Goal: Information Seeking & Learning: Learn about a topic

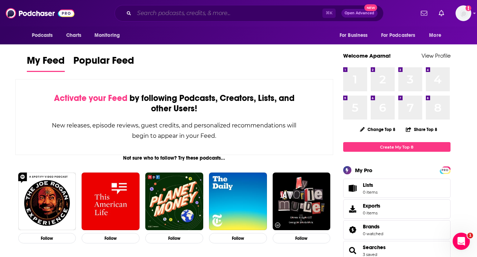
click at [185, 11] on input "Search podcasts, credits, & more..." at bounding box center [228, 13] width 188 height 11
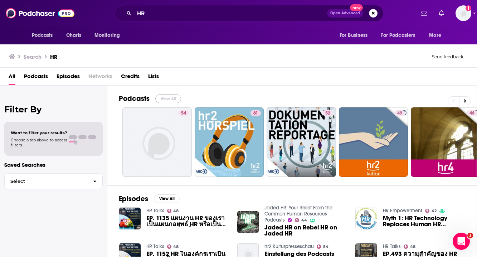
click at [173, 96] on button "View All" at bounding box center [168, 98] width 26 height 9
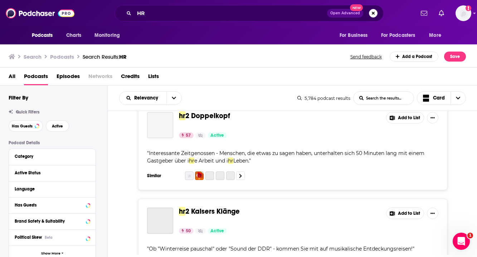
scroll to position [673, 0]
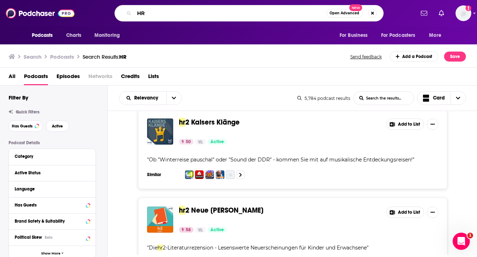
click at [158, 15] on input "HR" at bounding box center [230, 13] width 192 height 11
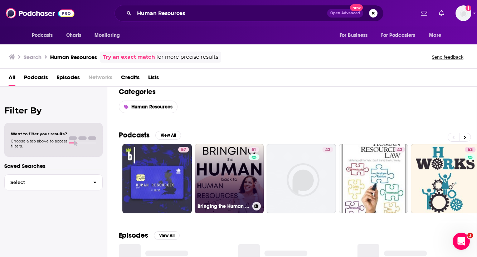
scroll to position [10, 0]
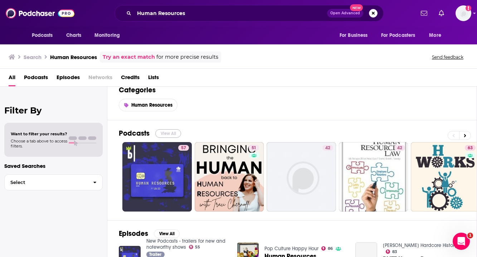
click at [170, 135] on button "View All" at bounding box center [168, 133] width 26 height 9
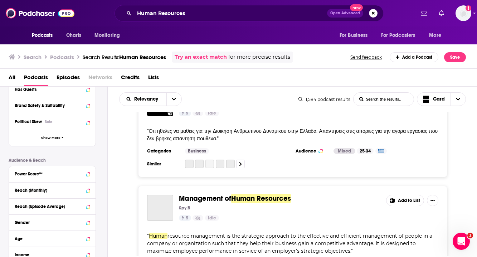
scroll to position [2507, 0]
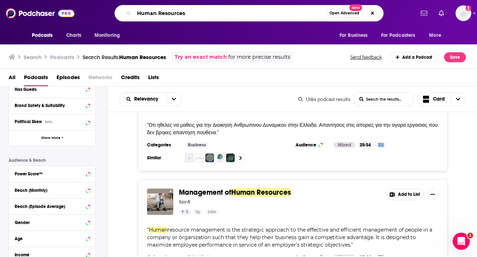
click at [202, 13] on input "Human Resources" at bounding box center [230, 13] width 192 height 11
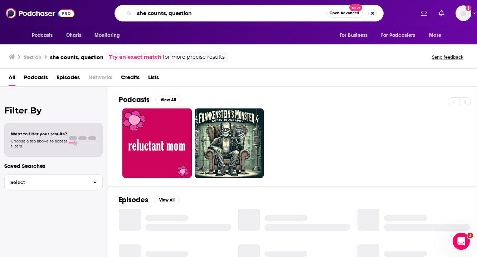
drag, startPoint x: 208, startPoint y: 9, endPoint x: 185, endPoint y: 9, distance: 22.5
click at [185, 9] on input "she counts, question" at bounding box center [230, 13] width 192 height 11
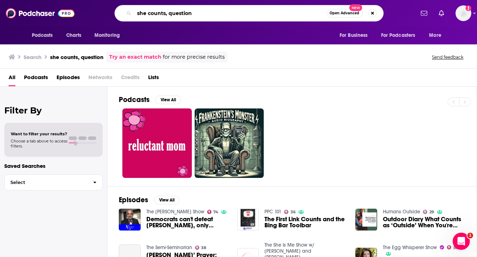
drag, startPoint x: 209, startPoint y: 17, endPoint x: 167, endPoint y: 15, distance: 41.9
click at [167, 15] on input "she counts, question" at bounding box center [230, 13] width 192 height 11
type input "she counts"
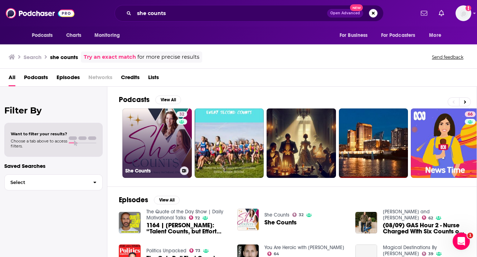
click at [155, 130] on link "32 She Counts" at bounding box center [156, 142] width 69 height 69
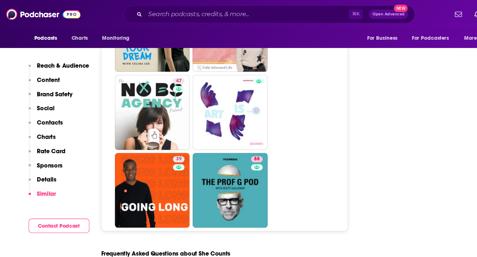
scroll to position [3155, 0]
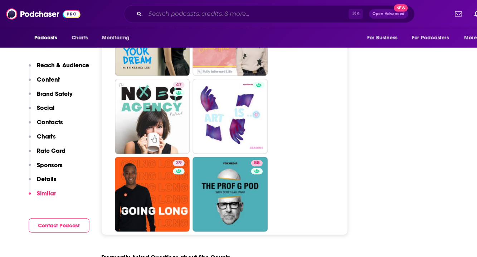
click at [174, 16] on input "Search podcasts, credits, & more..." at bounding box center [228, 13] width 188 height 11
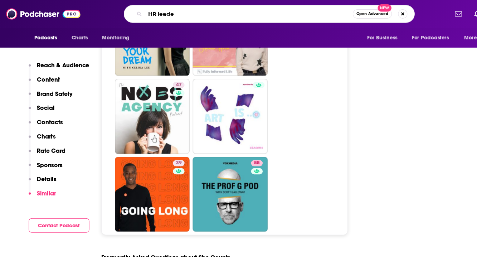
type input "HR leader"
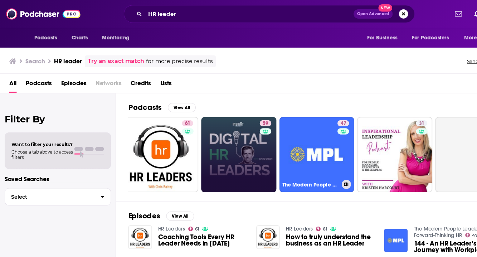
scroll to position [0, 80]
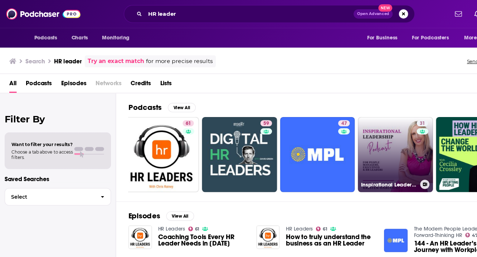
click at [356, 139] on link "31 Inspirational Leadership for People Managers, Executives & HR Leaders" at bounding box center [365, 142] width 69 height 69
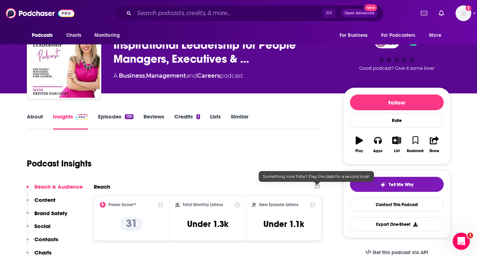
scroll to position [20, 0]
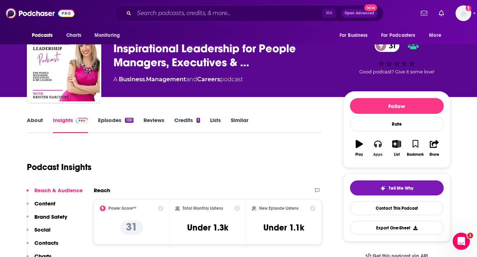
click at [380, 143] on icon "button" at bounding box center [378, 144] width 8 height 8
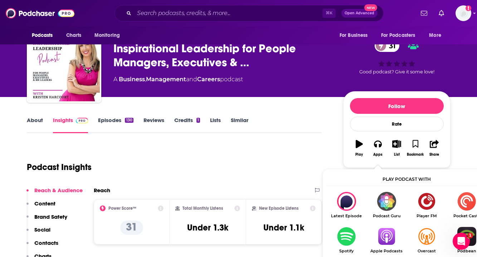
click at [386, 234] on img "Show Listen On dropdown" at bounding box center [386, 236] width 40 height 19
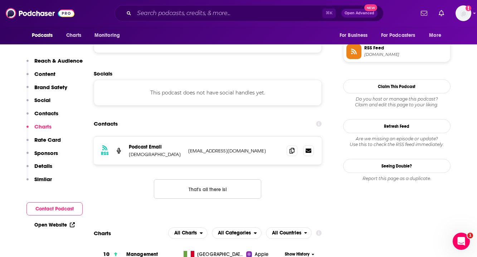
scroll to position [649, 0]
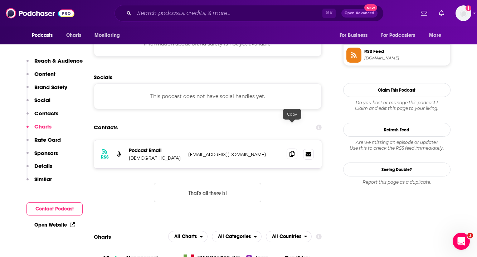
click at [293, 151] on icon at bounding box center [291, 154] width 5 height 6
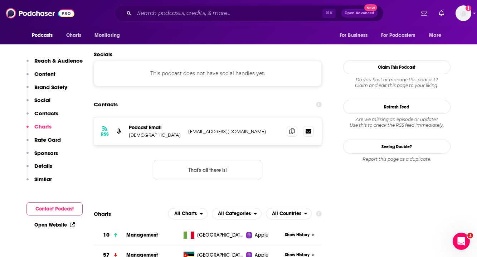
scroll to position [660, 0]
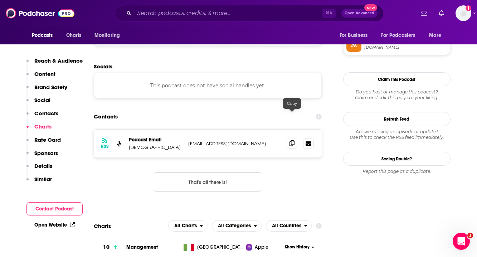
click at [295, 138] on span at bounding box center [292, 143] width 11 height 11
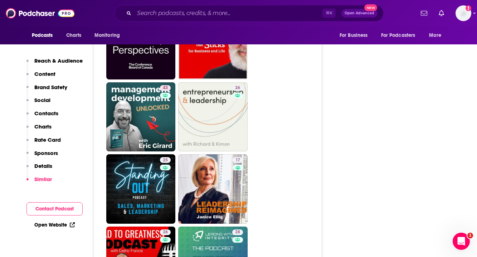
scroll to position [1389, 0]
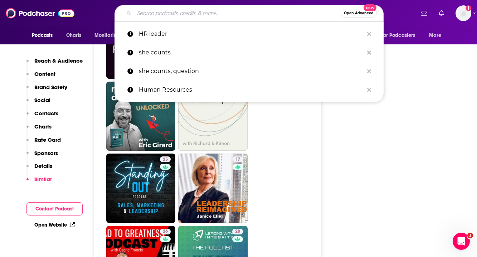
click at [230, 14] on input "Search podcasts, credits, & more..." at bounding box center [237, 13] width 206 height 11
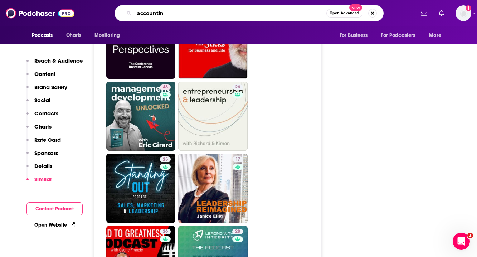
type input "accounting"
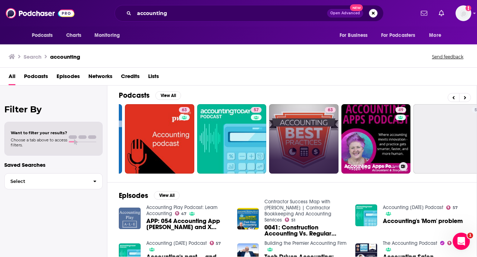
scroll to position [0, 145]
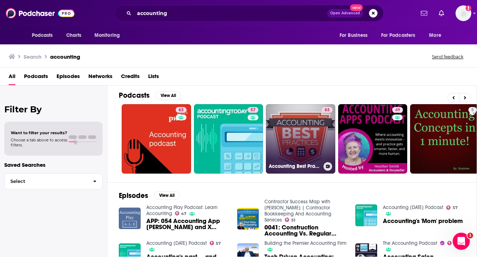
click at [292, 126] on link "63 Accounting Best Practices with Steve Bragg" at bounding box center [300, 138] width 69 height 69
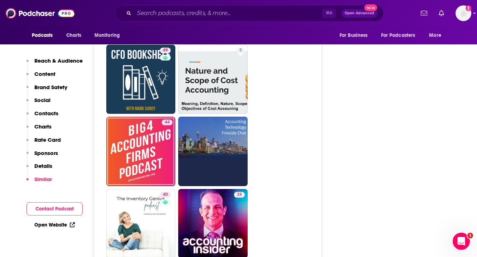
scroll to position [2200, 0]
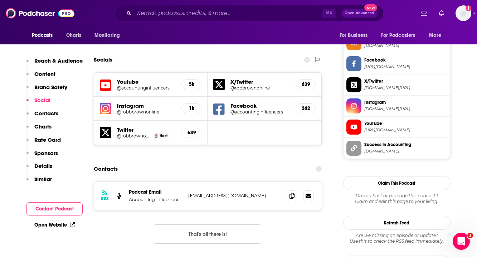
scroll to position [662, 0]
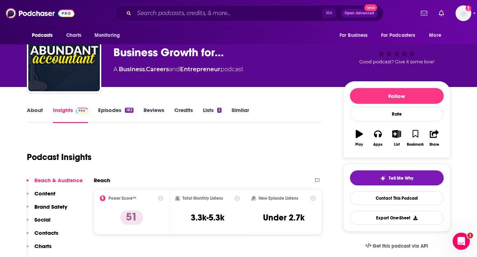
scroll to position [30, 0]
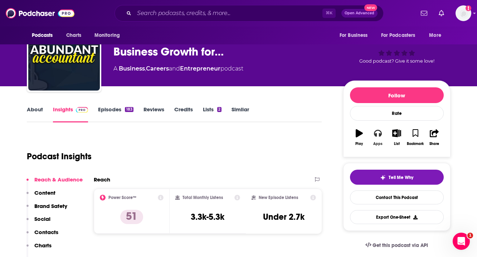
click at [376, 135] on icon "button" at bounding box center [378, 133] width 8 height 7
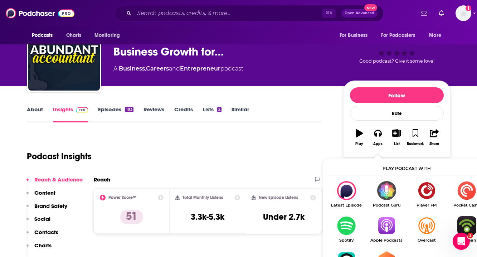
click at [384, 233] on img "Show Listen On dropdown" at bounding box center [386, 225] width 40 height 19
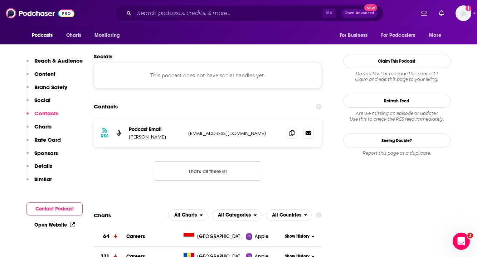
scroll to position [676, 0]
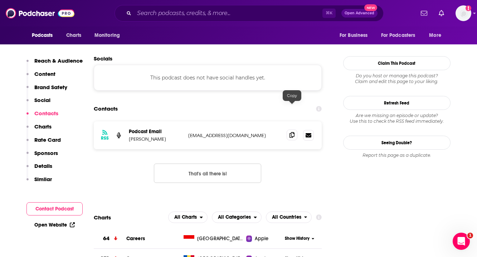
click at [290, 132] on icon at bounding box center [291, 135] width 5 height 6
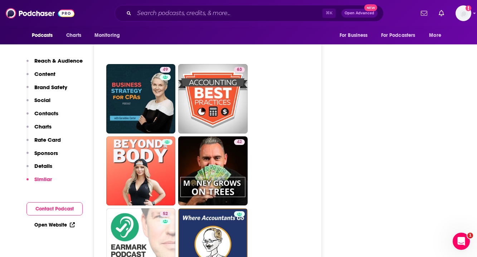
scroll to position [1553, 0]
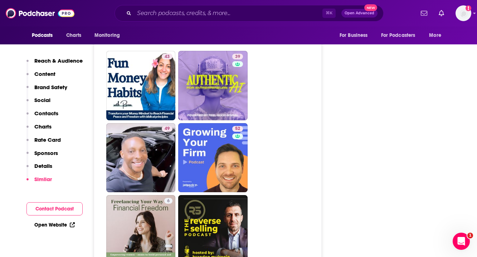
scroll to position [2022, 0]
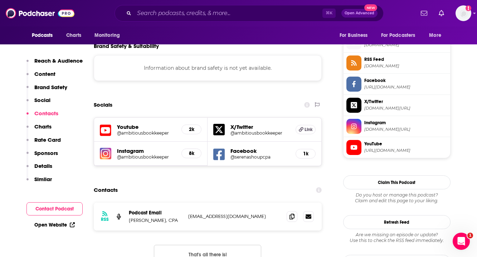
scroll to position [647, 0]
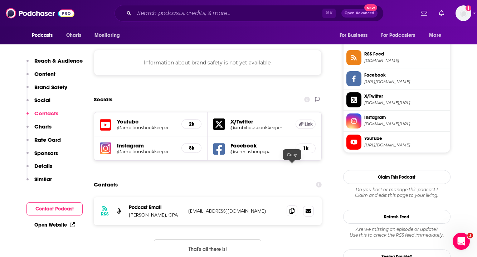
click at [293, 205] on span at bounding box center [292, 210] width 11 height 11
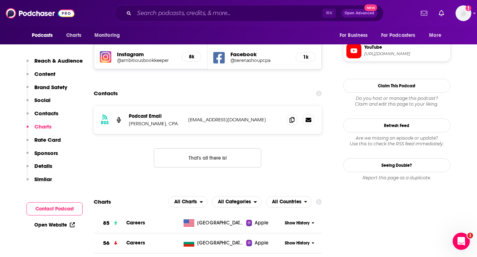
scroll to position [714, 0]
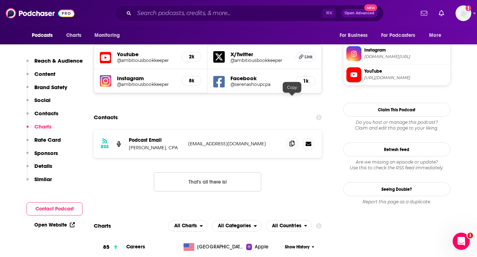
click at [289, 141] on icon at bounding box center [291, 144] width 5 height 6
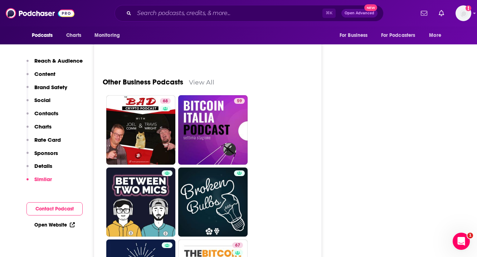
scroll to position [2266, 0]
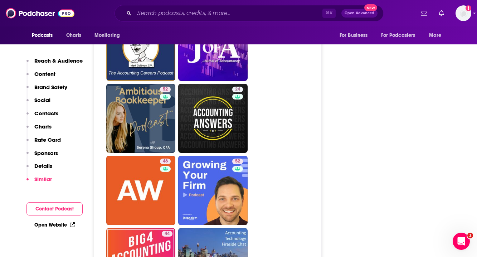
scroll to position [2027, 0]
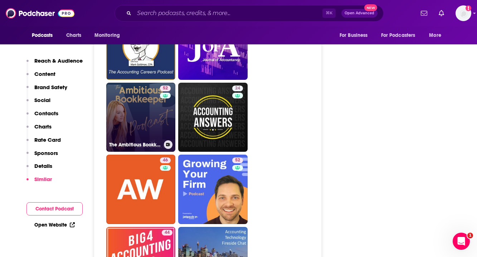
click at [113, 83] on link "52 The Ambitious Bookkeeper Podcast" at bounding box center [140, 117] width 69 height 69
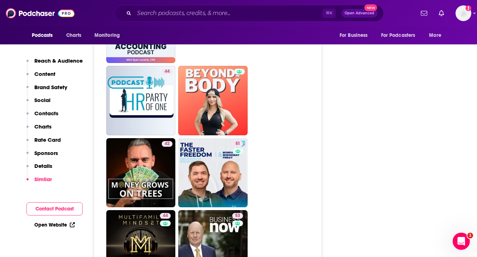
scroll to position [1476, 0]
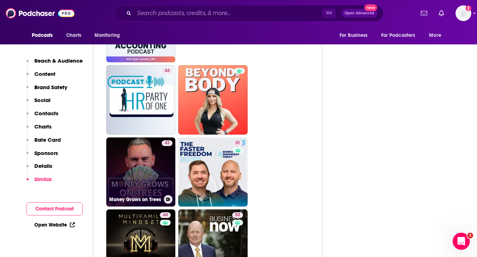
click at [124, 137] on link "42 Money Grows on Trees" at bounding box center [140, 171] width 69 height 69
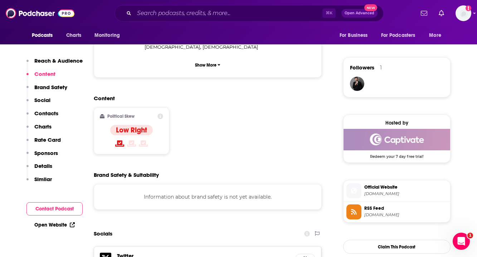
scroll to position [501, 0]
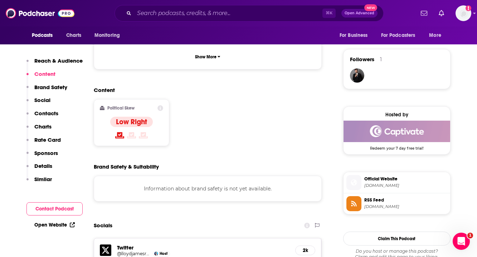
type input "[URL][DOMAIN_NAME]"
